Goal: Find specific page/section: Locate item on page

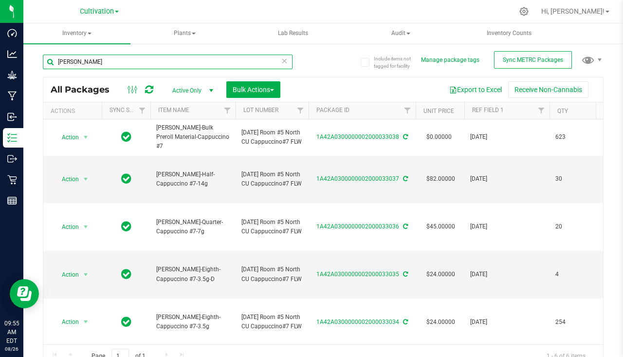
click at [119, 64] on input "[PERSON_NAME]" at bounding box center [168, 62] width 250 height 15
type input "c"
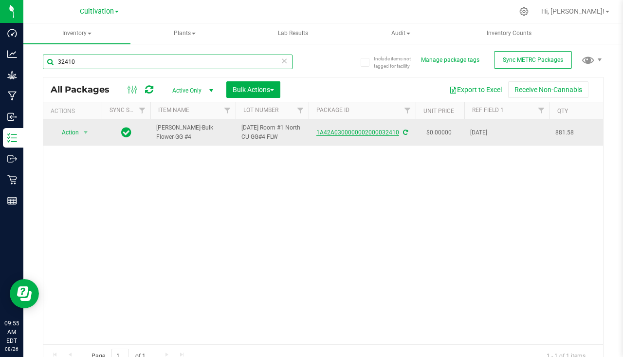
type input "32410"
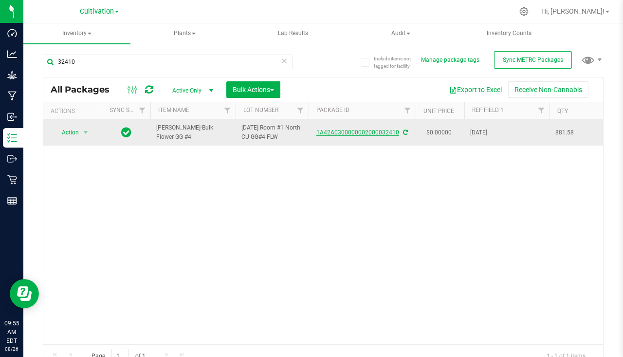
click at [362, 131] on link "1A42A0300000002000032410" at bounding box center [357, 132] width 83 height 7
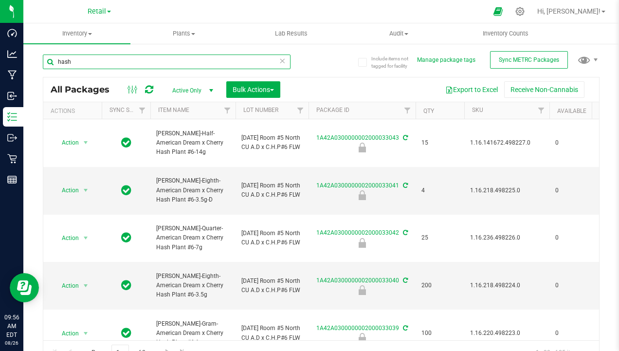
click at [140, 57] on input "hash" at bounding box center [167, 62] width 248 height 15
type input "h"
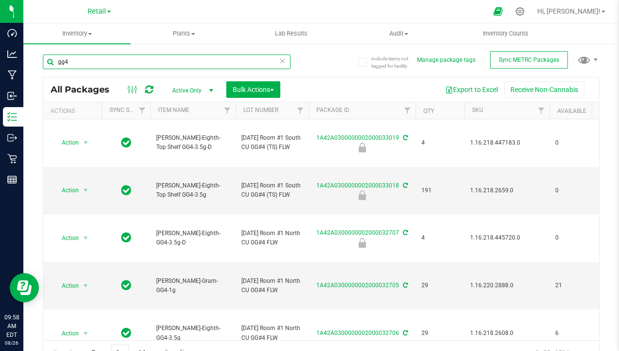
type input "gg4"
